Goal: Transaction & Acquisition: Obtain resource

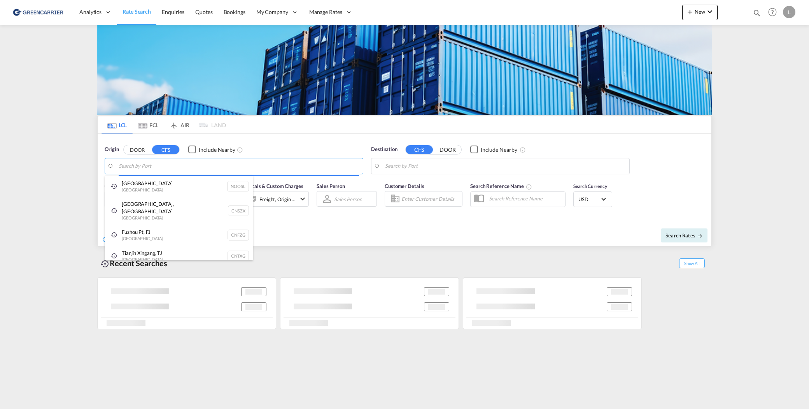
click at [221, 163] on body "Analytics Reports Dashboard Rate Search Enquiries Quotes Bookings" at bounding box center [404, 204] width 809 height 409
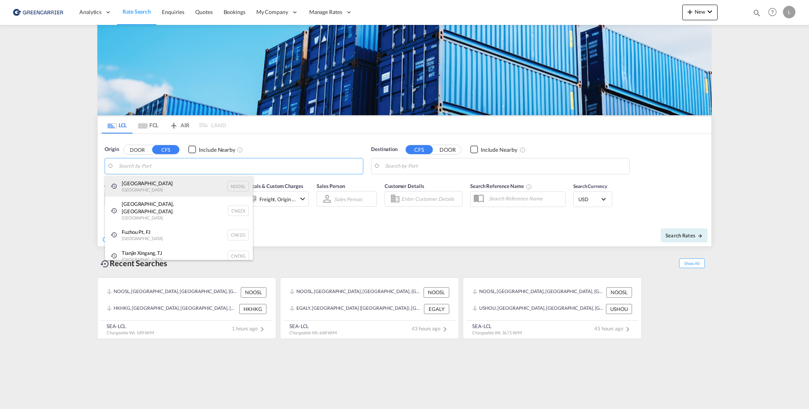
click at [203, 183] on div "[GEOGRAPHIC_DATA] [GEOGRAPHIC_DATA] NOOSL" at bounding box center [179, 186] width 148 height 21
type input "[GEOGRAPHIC_DATA], NOOSL"
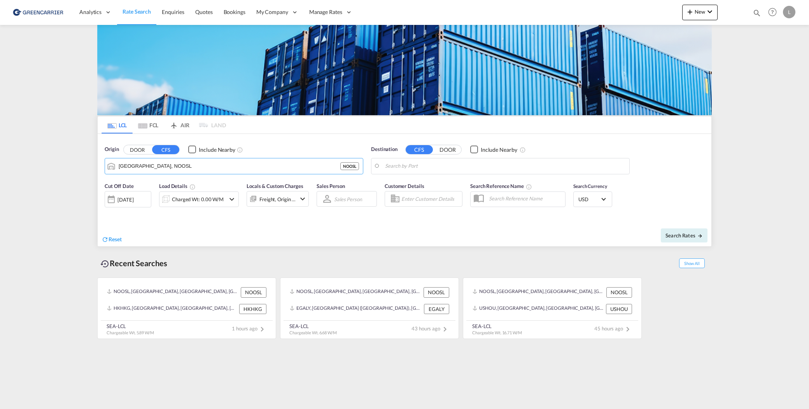
click at [478, 161] on body "Analytics Reports Dashboard Rate Search Enquiries Quotes Bookings" at bounding box center [404, 204] width 809 height 409
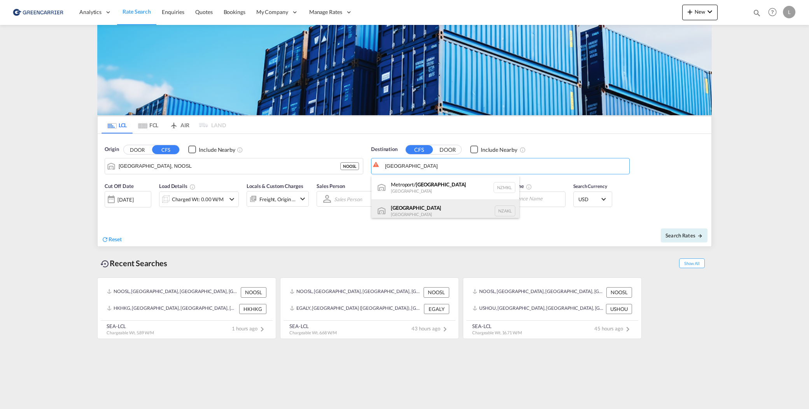
click at [452, 203] on div "[GEOGRAPHIC_DATA] [GEOGRAPHIC_DATA] NZAKL" at bounding box center [446, 210] width 148 height 23
type input "[GEOGRAPHIC_DATA], NZAKL"
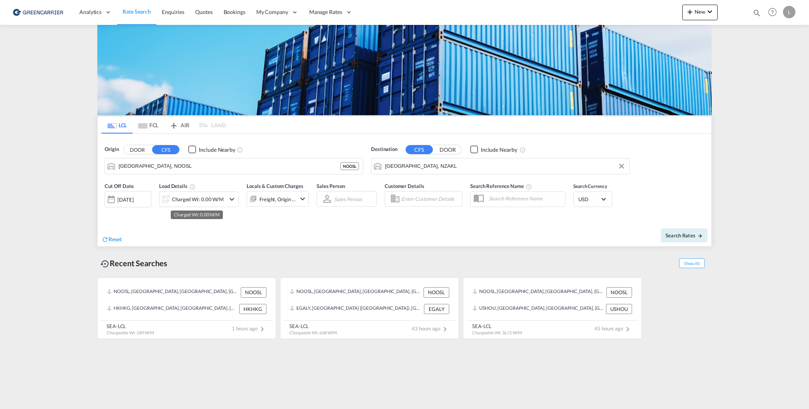
click at [206, 202] on div "Charged Wt: 0.00 W/M" at bounding box center [198, 199] width 52 height 11
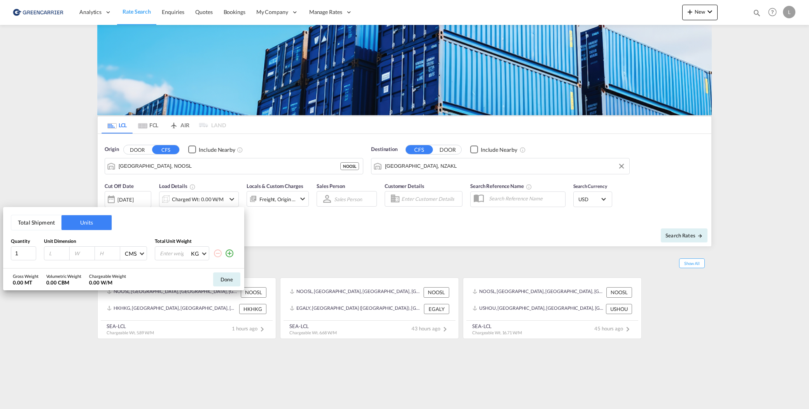
click at [47, 228] on button "Total Shipment" at bounding box center [36, 222] width 50 height 15
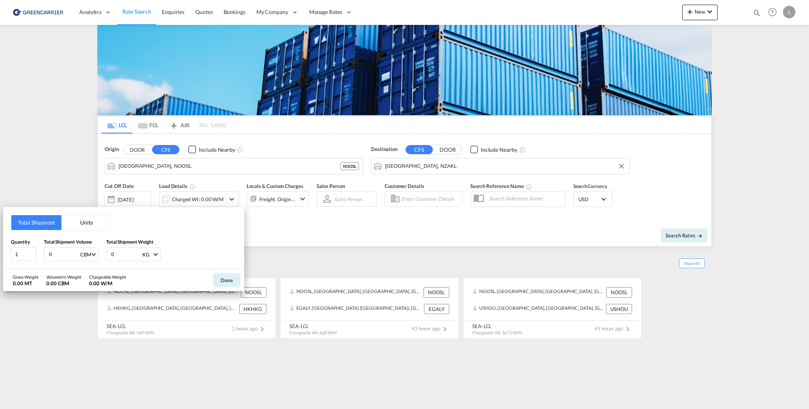
click at [48, 224] on button "Total Shipment" at bounding box center [36, 222] width 50 height 15
drag, startPoint x: 56, startPoint y: 248, endPoint x: 56, endPoint y: 252, distance: 4.0
click at [56, 252] on div "Total Shipment Volume 0 CBM CBM CFT" at bounding box center [71, 249] width 54 height 23
drag, startPoint x: 58, startPoint y: 252, endPoint x: 32, endPoint y: 252, distance: 25.7
click at [32, 252] on div "Quantity 1 Total Shipment Volume 0 CBM CBM CFT Total Shipment Weight 0 KG KG LB" at bounding box center [124, 249] width 226 height 23
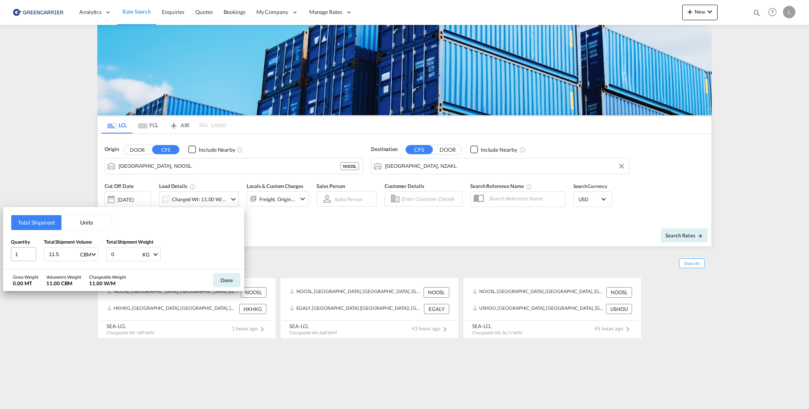
type input "11.5"
type input "1200"
click at [227, 283] on button "Done" at bounding box center [226, 280] width 27 height 14
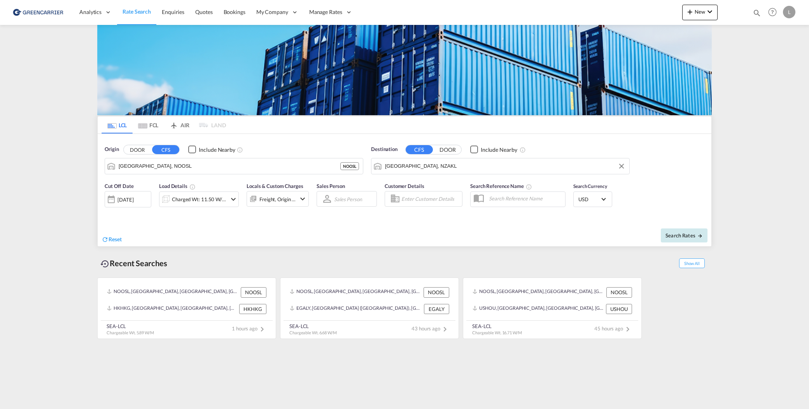
click at [707, 234] on button "Search Rates" at bounding box center [684, 235] width 47 height 14
type input "NOOSL to NZAKL / [DATE]"
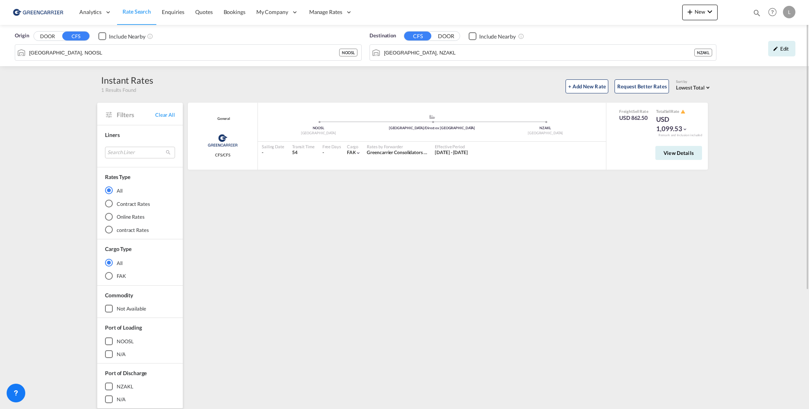
click at [782, 48] on div "Edit" at bounding box center [781, 49] width 27 height 16
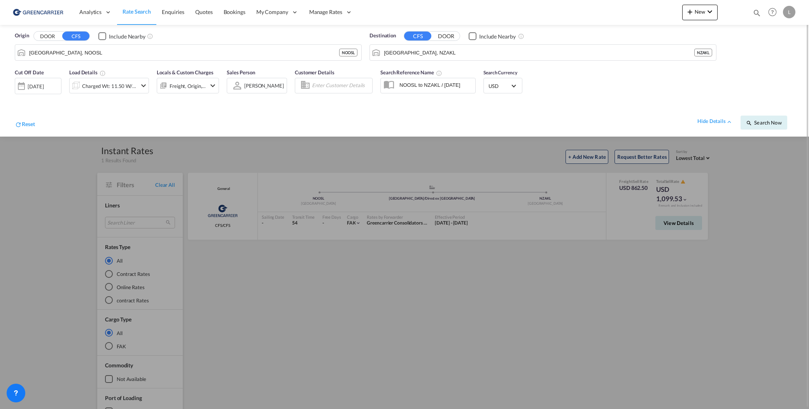
click at [496, 88] on span "USD" at bounding box center [500, 85] width 22 height 7
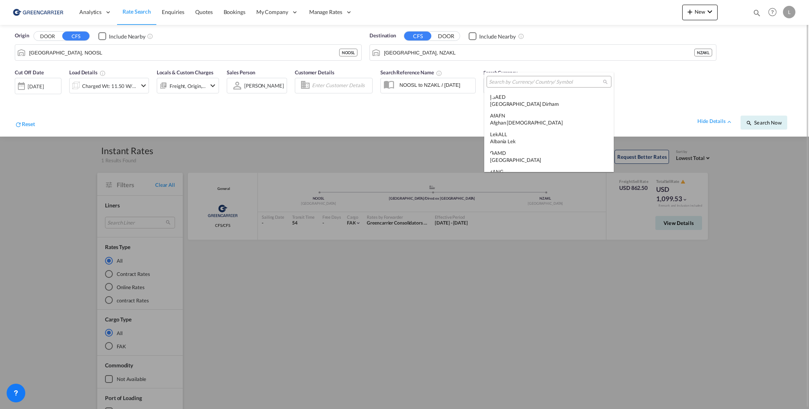
scroll to position [2686, 0]
click at [513, 83] on input "search" at bounding box center [546, 82] width 114 height 7
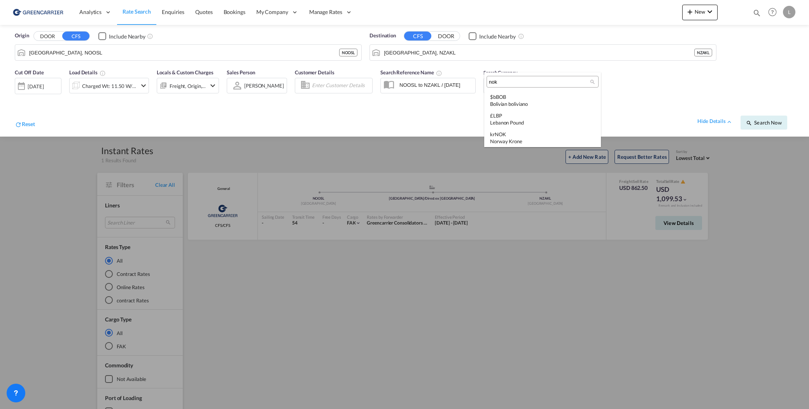
scroll to position [0, 0]
type input "nok"
click at [519, 97] on div "kr NOK Norway Krone" at bounding box center [542, 100] width 105 height 14
click at [756, 122] on span "Search Now" at bounding box center [763, 122] width 35 height 6
